Goal: Information Seeking & Learning: Learn about a topic

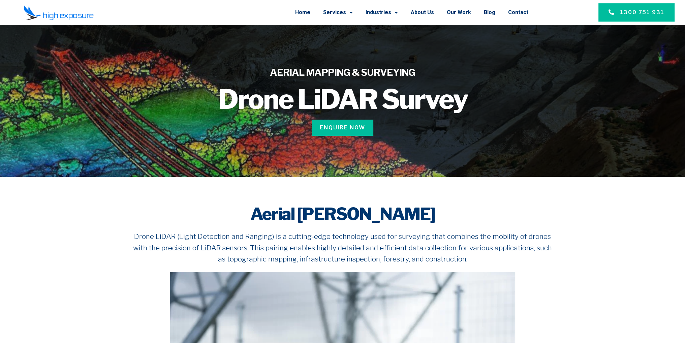
scroll to position [34, 0]
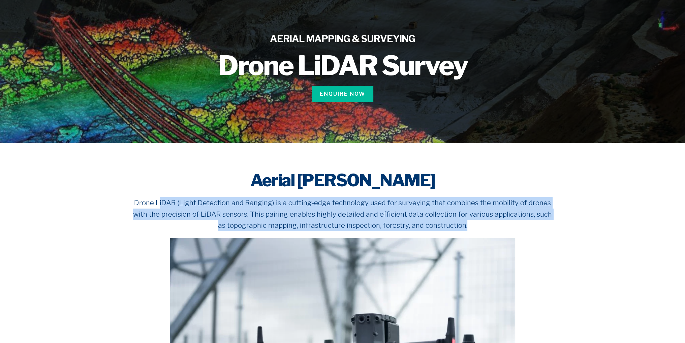
drag, startPoint x: 160, startPoint y: 204, endPoint x: 481, endPoint y: 230, distance: 321.7
click at [481, 230] on p "Drone LiDAR (Light Detection and Ranging) is a cutting-edge technology used for…" at bounding box center [342, 214] width 425 height 34
click at [437, 219] on p "Drone LiDAR (Light Detection and Ranging) is a cutting-edge technology used for…" at bounding box center [342, 214] width 425 height 34
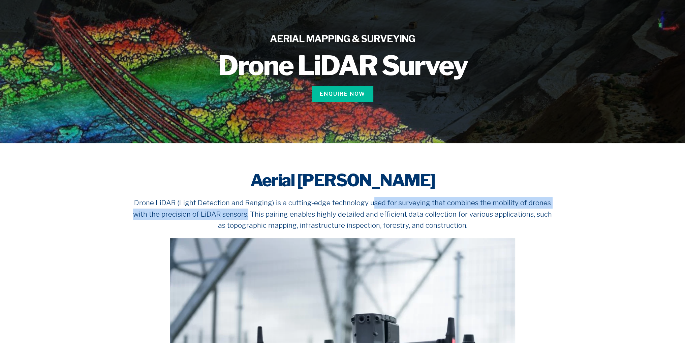
drag, startPoint x: 374, startPoint y: 201, endPoint x: 249, endPoint y: 215, distance: 125.9
click at [249, 215] on p "Drone LiDAR (Light Detection and Ranging) is a cutting-edge technology used for…" at bounding box center [342, 214] width 425 height 34
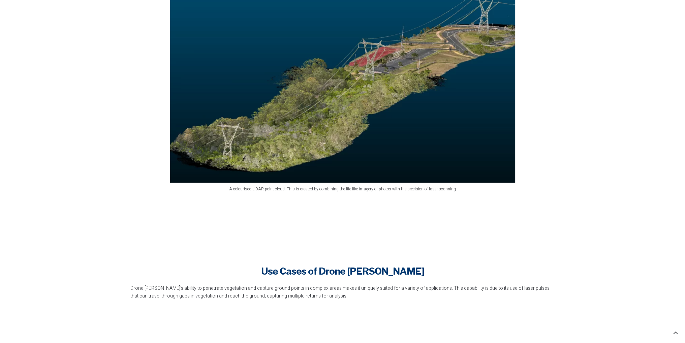
scroll to position [843, 0]
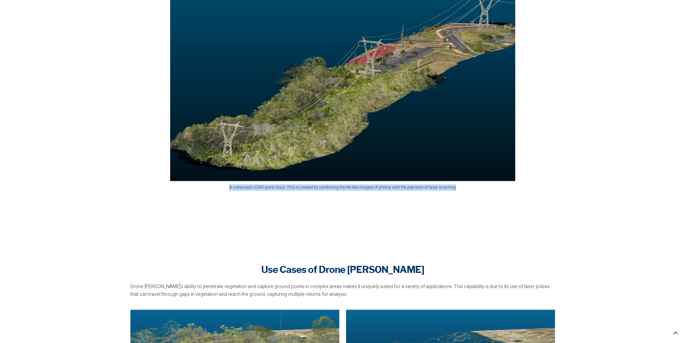
drag, startPoint x: 231, startPoint y: 188, endPoint x: 476, endPoint y: 187, distance: 245.8
click at [476, 187] on figcaption "A colourised LiDAR point cloud. This is created by combining the life like imag…" at bounding box center [342, 187] width 425 height 6
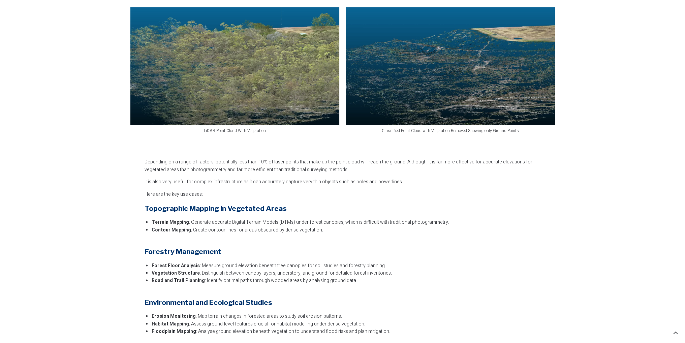
scroll to position [1146, 0]
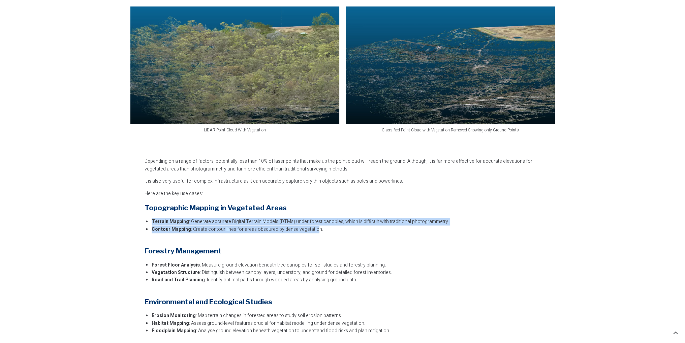
drag, startPoint x: 150, startPoint y: 224, endPoint x: 312, endPoint y: 231, distance: 162.0
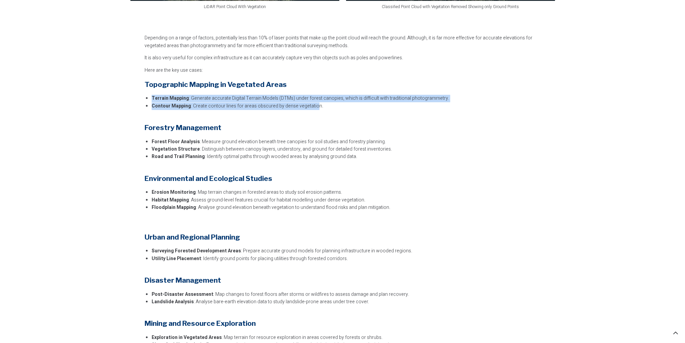
scroll to position [1281, 0]
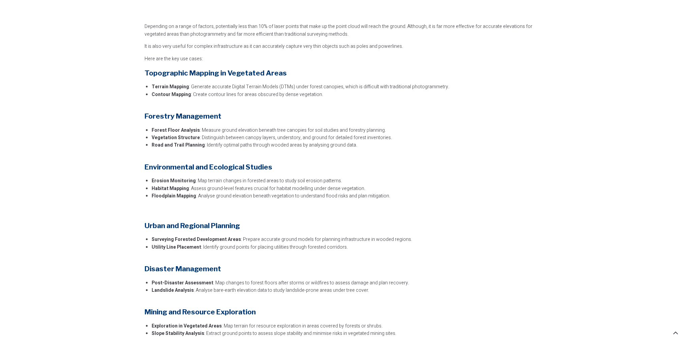
click at [159, 128] on strong "Forest Floor Analysis" at bounding box center [176, 130] width 48 height 7
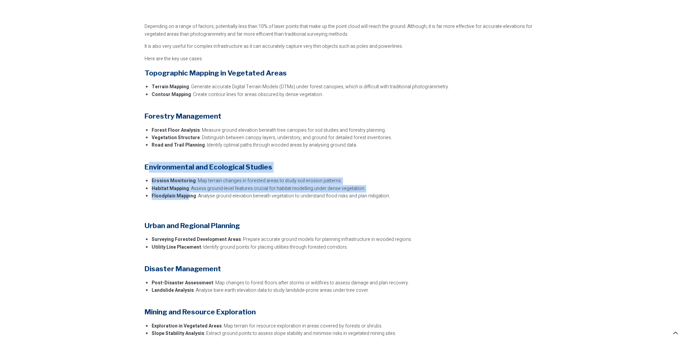
drag, startPoint x: 147, startPoint y: 164, endPoint x: 187, endPoint y: 195, distance: 50.5
click at [187, 195] on div "Depending on a range of factors, potentially less than 10% of laser points that…" at bounding box center [340, 241] width 390 height 437
click at [187, 195] on strong "Floodplain Mapping" at bounding box center [174, 196] width 45 height 7
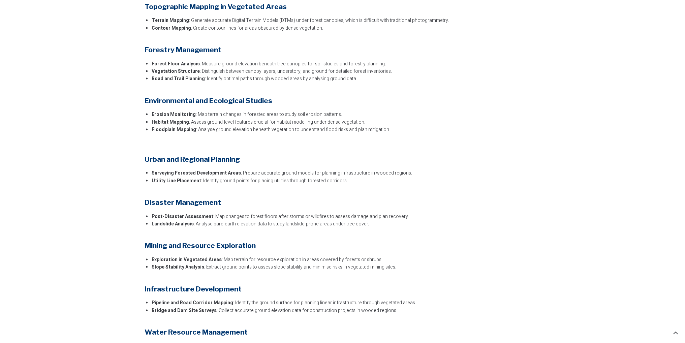
scroll to position [1349, 0]
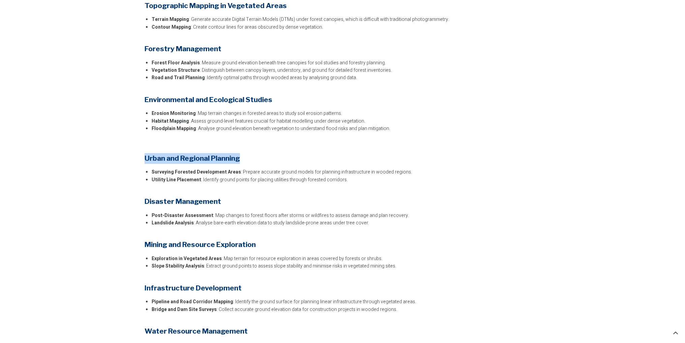
drag, startPoint x: 146, startPoint y: 159, endPoint x: 325, endPoint y: 189, distance: 181.8
click at [325, 189] on div "Depending on a range of factors, potentially less than 10% of laser points that…" at bounding box center [340, 173] width 390 height 437
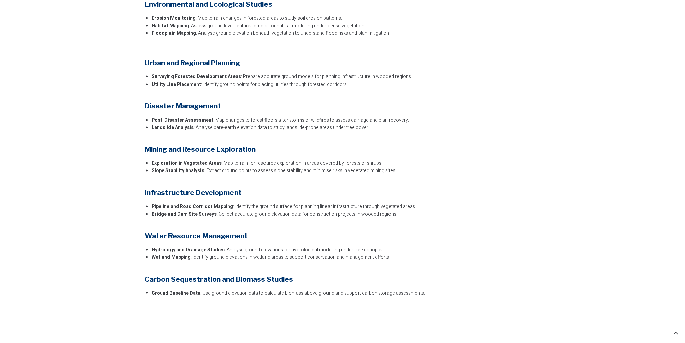
scroll to position [1450, 0]
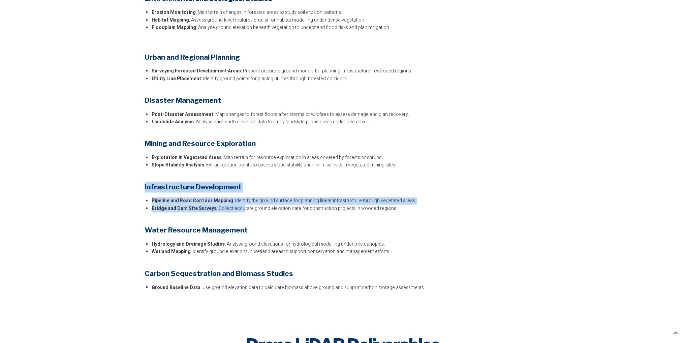
drag, startPoint x: 146, startPoint y: 186, endPoint x: 240, endPoint y: 209, distance: 96.6
click at [240, 209] on div "Depending on a range of factors, potentially less than 10% of laser points that…" at bounding box center [340, 72] width 390 height 437
click at [240, 209] on li "Bridge and Dam Site Surveys : Collect accurate ground elevation data for constr…" at bounding box center [343, 208] width 383 height 7
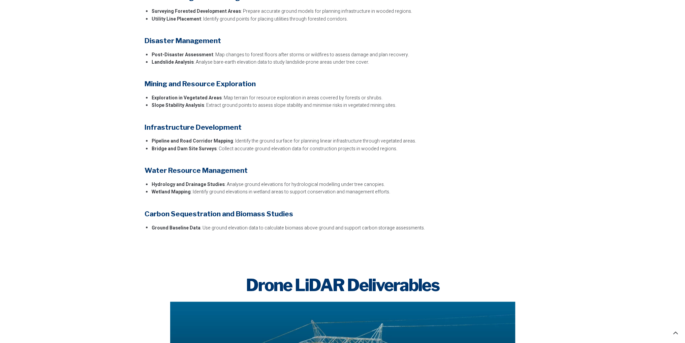
scroll to position [1517, 0]
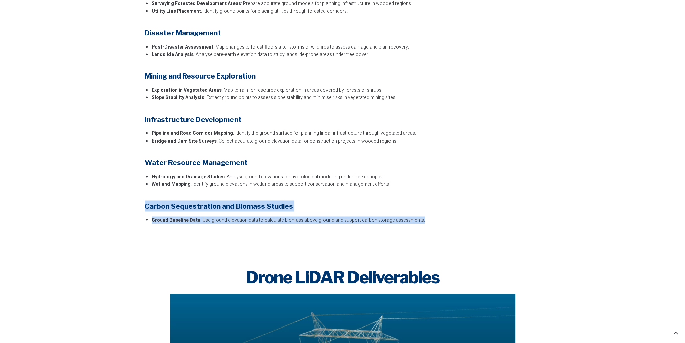
drag, startPoint x: 147, startPoint y: 204, endPoint x: 425, endPoint y: 223, distance: 278.8
click at [425, 223] on div "Depending on a range of factors, potentially less than 10% of laser points that…" at bounding box center [340, 5] width 390 height 437
click at [425, 223] on li "Ground Baseline Data : Use ground elevation data to calculate biomass above gro…" at bounding box center [343, 219] width 383 height 7
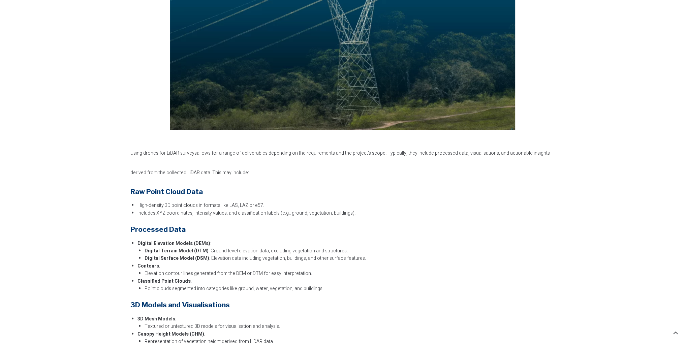
scroll to position [1888, 0]
drag, startPoint x: 132, startPoint y: 192, endPoint x: 206, endPoint y: 192, distance: 73.8
click at [206, 192] on h5 "Raw Point Cloud Data" at bounding box center [342, 191] width 425 height 11
drag, startPoint x: 138, startPoint y: 206, endPoint x: 264, endPoint y: 205, distance: 125.8
click at [264, 205] on li "High-density 3D point clouds in formats like LAS, LAZ or e57." at bounding box center [347, 205] width 418 height 7
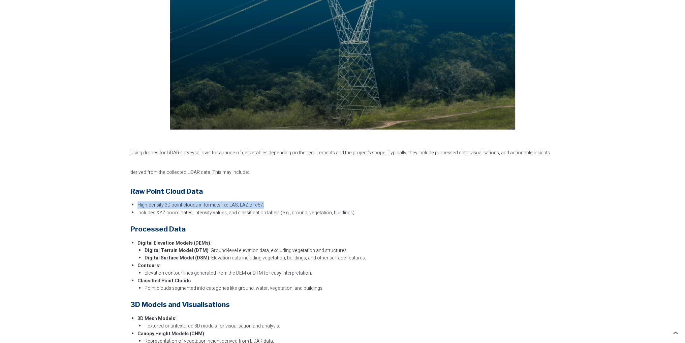
drag, startPoint x: 213, startPoint y: 207, endPoint x: 208, endPoint y: 207, distance: 5.4
click at [213, 207] on li "High-density 3D point clouds in formats like LAS, LAZ or e57." at bounding box center [347, 205] width 418 height 7
click at [168, 207] on li "High-density 3D point clouds in formats like LAS, LAZ or e57." at bounding box center [347, 205] width 418 height 7
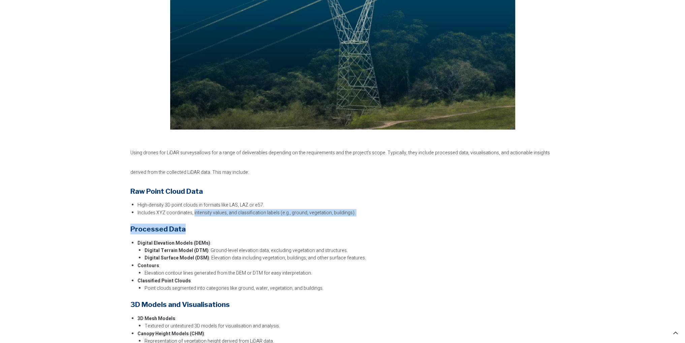
drag, startPoint x: 192, startPoint y: 212, endPoint x: 364, endPoint y: 218, distance: 172.7
click at [364, 218] on div "Using drones for LiDAR surveys allows for a range of deliverables depending on …" at bounding box center [342, 304] width 425 height 325
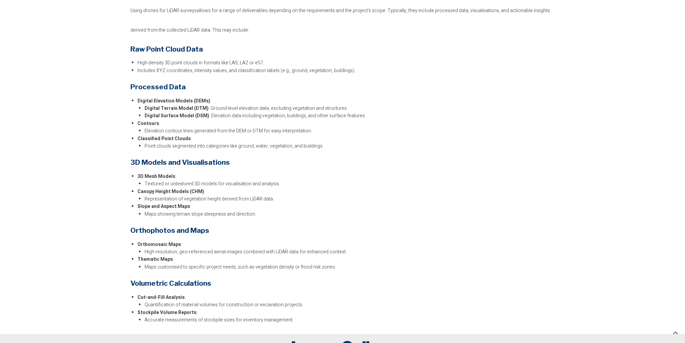
scroll to position [2057, 0]
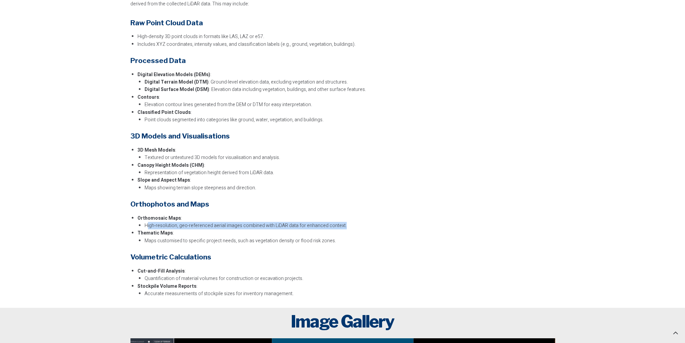
drag, startPoint x: 147, startPoint y: 225, endPoint x: 341, endPoint y: 229, distance: 194.6
click at [341, 229] on li "High-resolution, geo-referenced aerial images combined with LiDAR data for enha…" at bounding box center [350, 225] width 411 height 7
click at [195, 246] on div "Using drones for LiDAR surveys allows for a range of deliverables depending on …" at bounding box center [342, 135] width 425 height 325
drag, startPoint x: 147, startPoint y: 240, endPoint x: 220, endPoint y: 239, distance: 73.2
click at [220, 239] on li "Maps customised to specific project needs, such as vegetation density or flood …" at bounding box center [350, 240] width 411 height 7
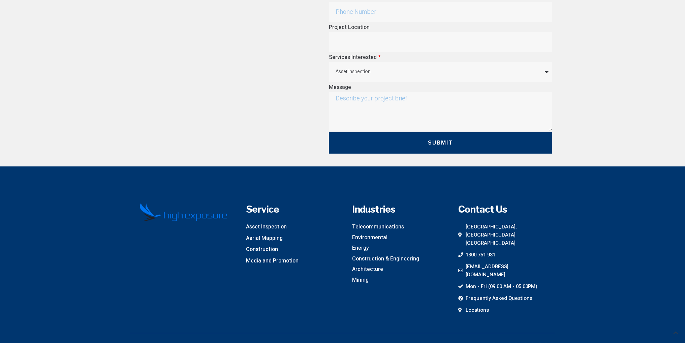
scroll to position [2890, 0]
